Goal: Find specific page/section: Find specific page/section

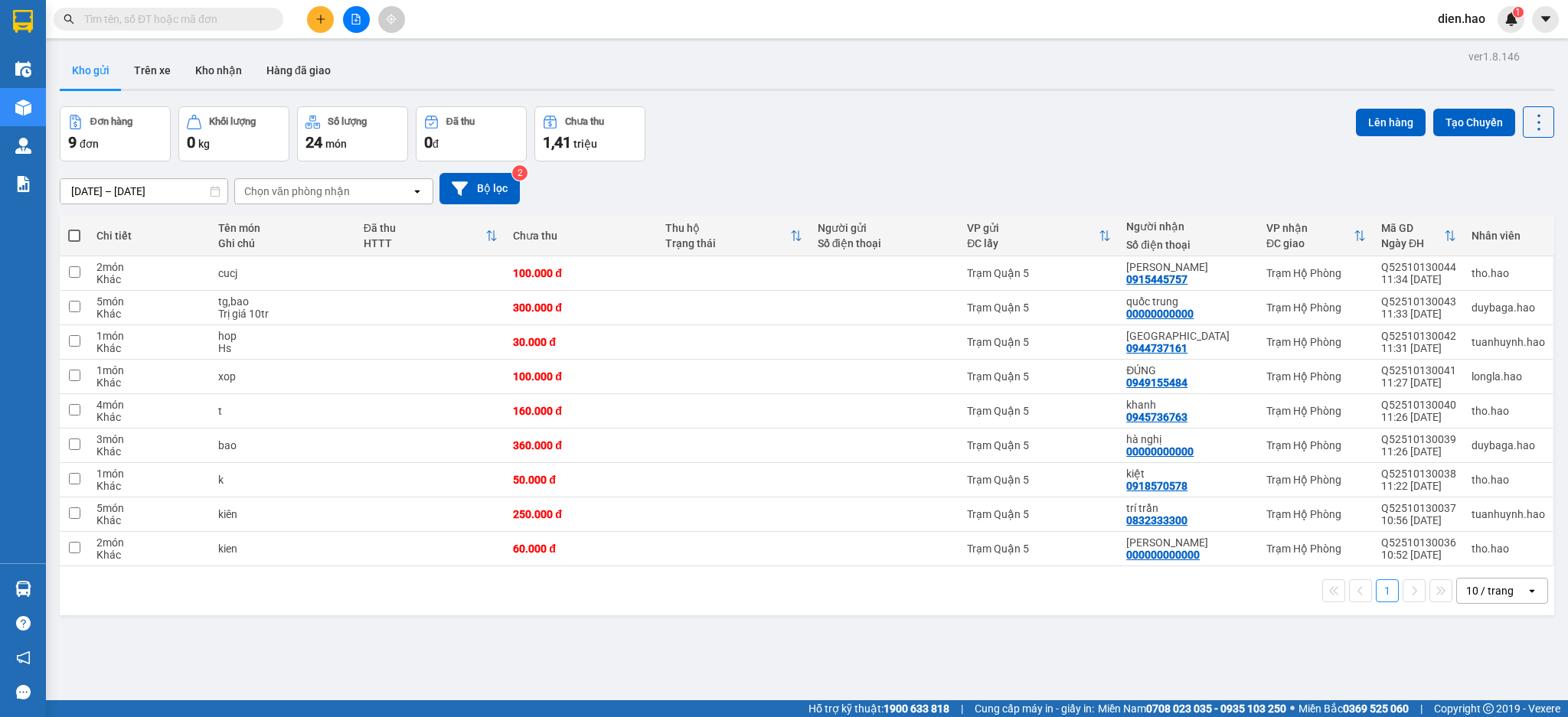
click at [205, 18] on input "text" at bounding box center [174, 19] width 181 height 17
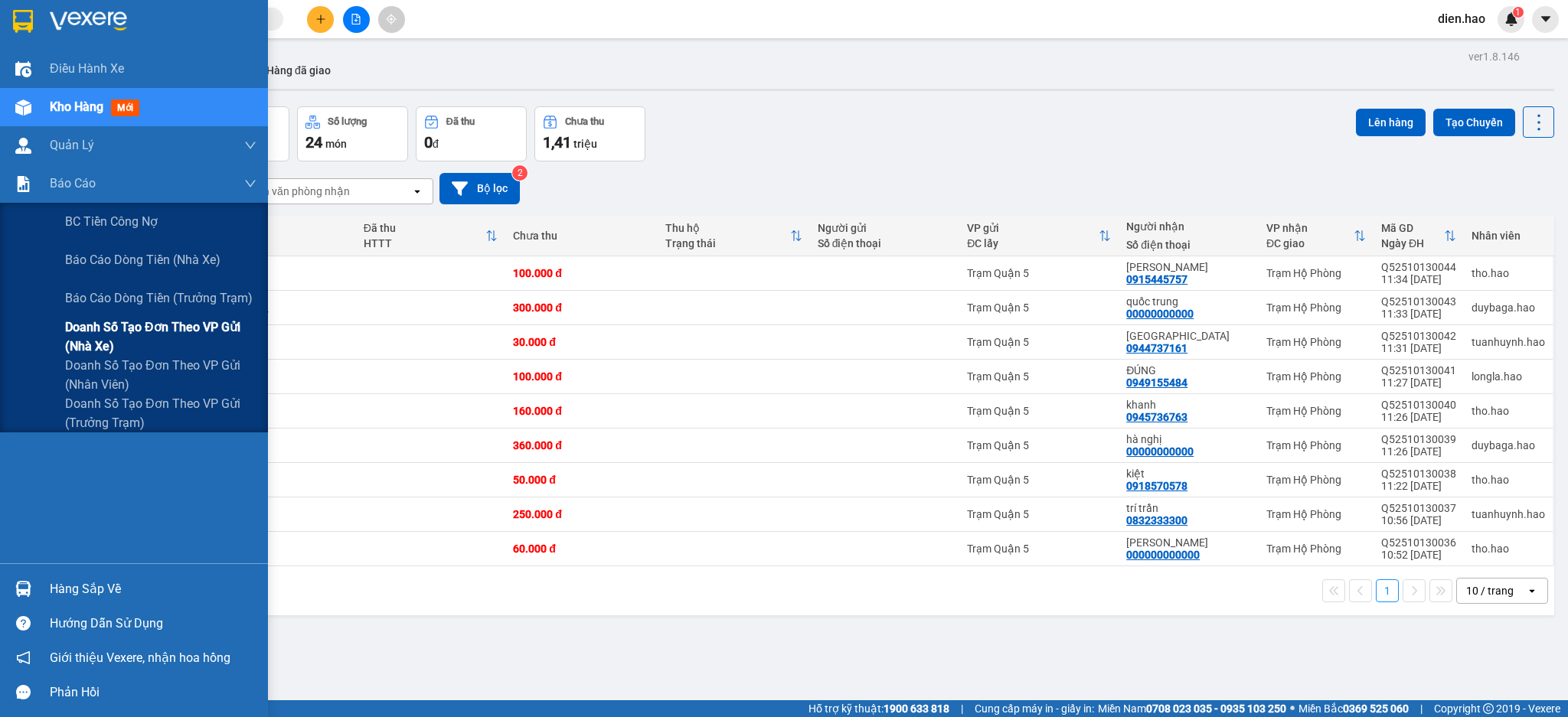
click at [141, 336] on span "Doanh số tạo đơn theo VP gửi (nhà xe)" at bounding box center [161, 336] width 191 height 38
